Goal: Find specific page/section: Find specific page/section

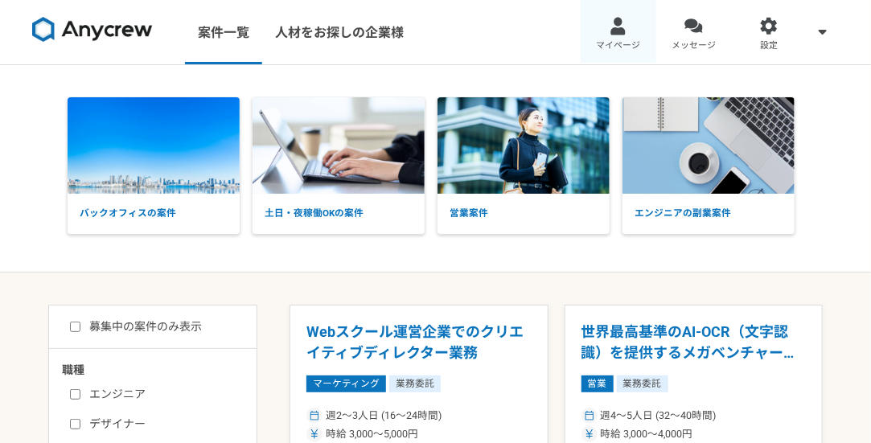
click at [629, 31] on link "マイページ" at bounding box center [619, 32] width 76 height 64
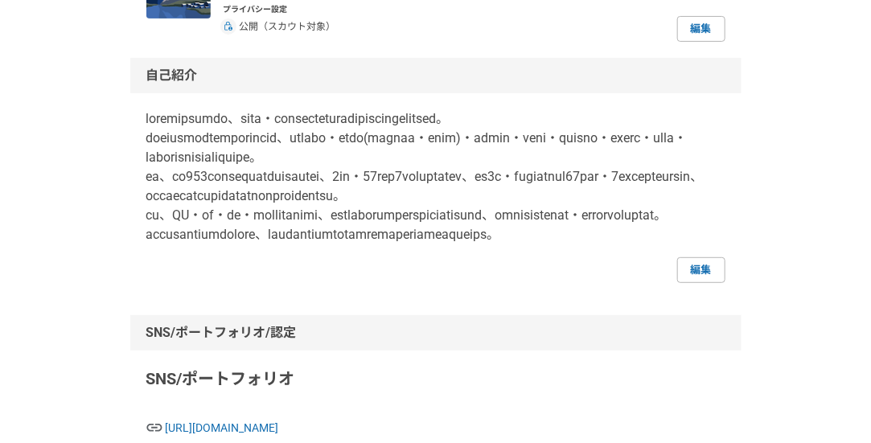
scroll to position [172, 0]
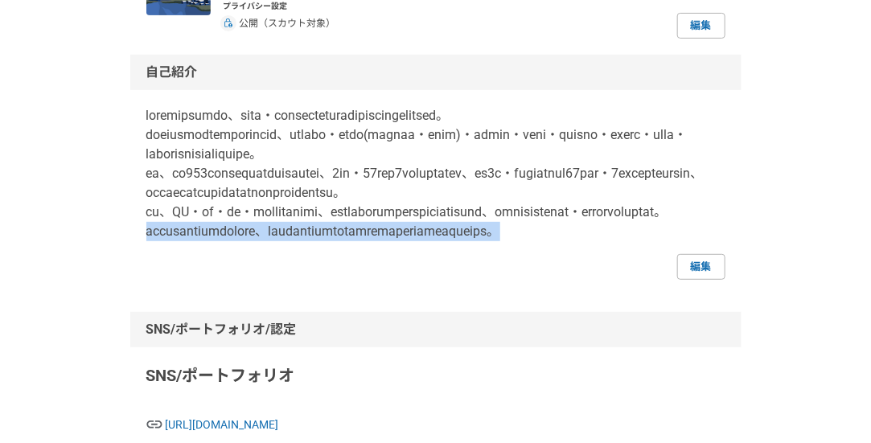
drag, startPoint x: 243, startPoint y: 320, endPoint x: 140, endPoint y: 306, distance: 103.9
click at [140, 280] on div "自己紹介 編集" at bounding box center [435, 167] width 611 height 225
copy p "今後は採用領域での経験を活かしつつ、組織づくりや人事施策にも携われるよう成長していきたいと考えています。"
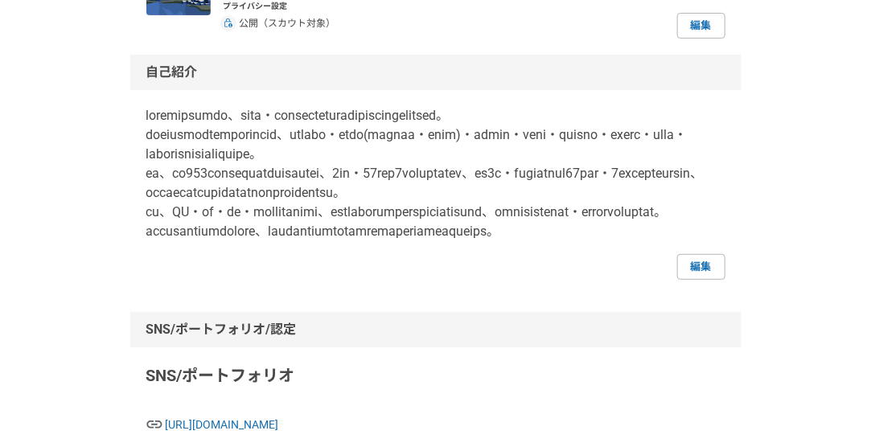
click at [612, 140] on p at bounding box center [435, 173] width 579 height 135
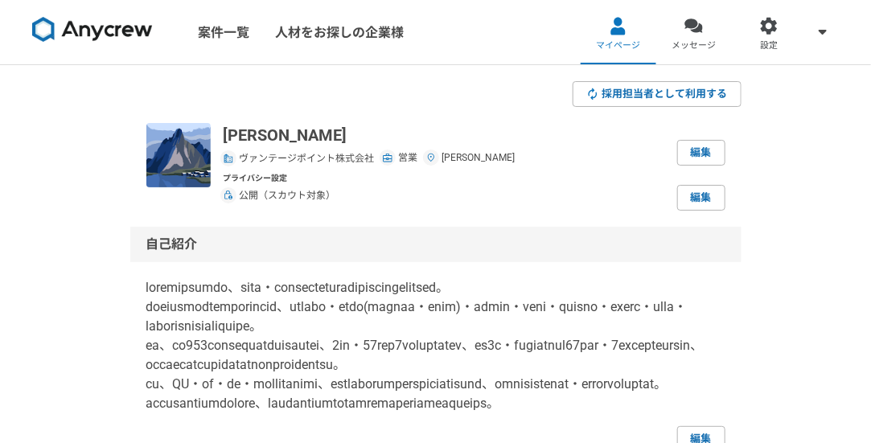
click at [139, 30] on img at bounding box center [92, 30] width 121 height 26
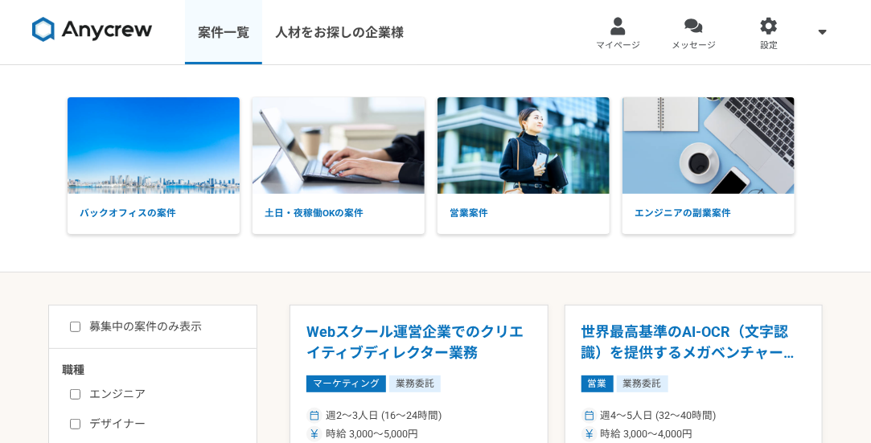
click at [228, 39] on link "案件一覧" at bounding box center [223, 32] width 77 height 64
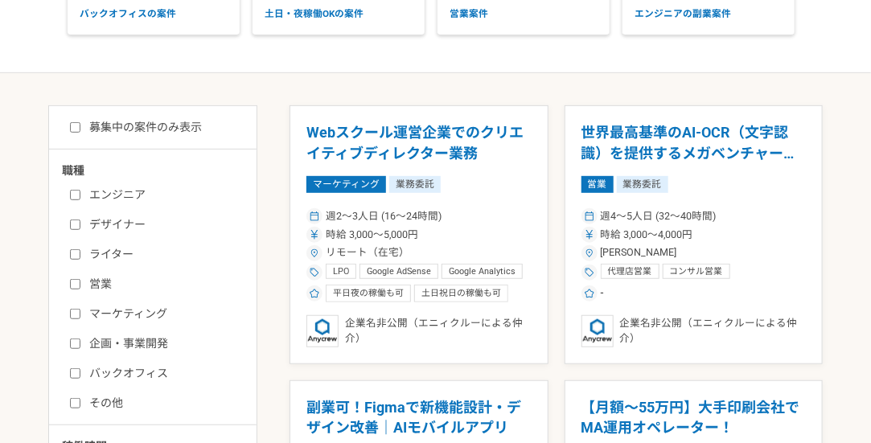
scroll to position [256, 0]
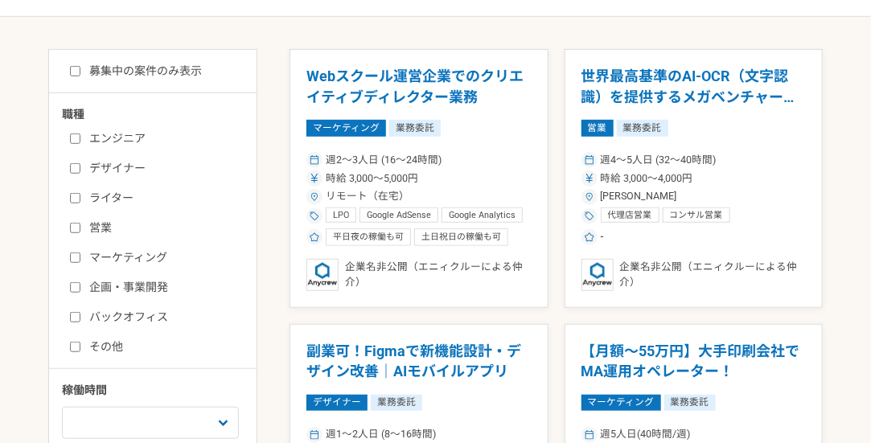
click at [75, 315] on input "バックオフィス" at bounding box center [75, 317] width 10 height 10
checkbox input "true"
